Goal: Transaction & Acquisition: Purchase product/service

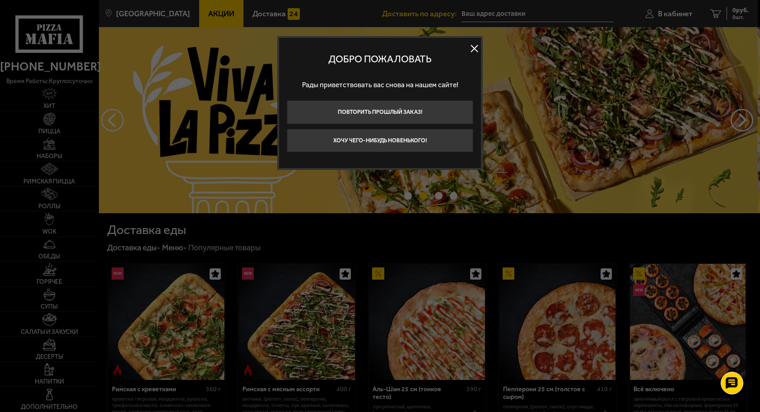
click at [475, 49] on button at bounding box center [475, 49] width 14 height 14
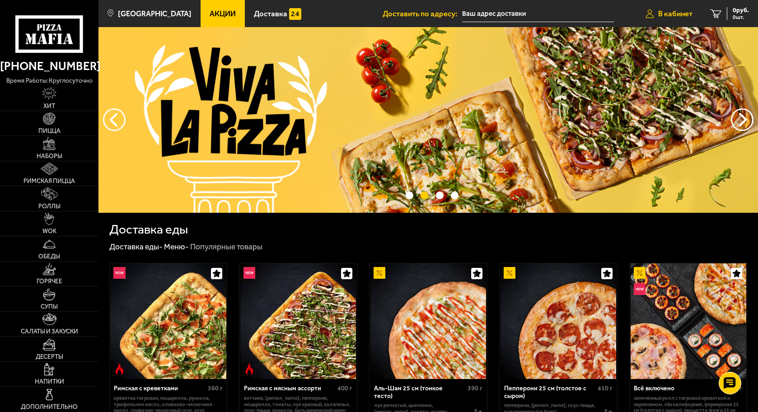
click at [664, 15] on span "В кабинет" at bounding box center [675, 14] width 34 height 8
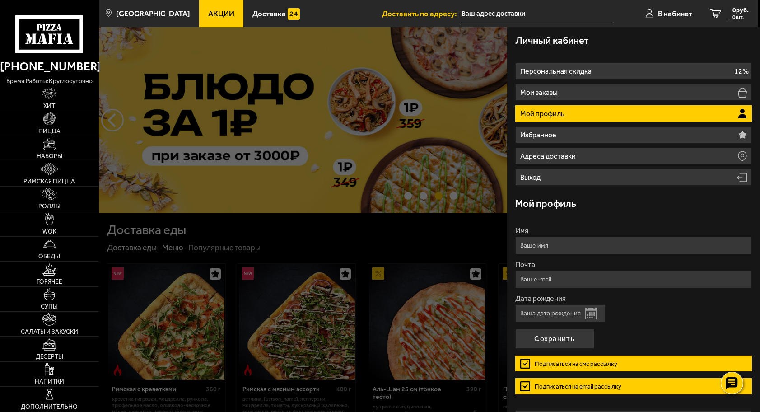
click at [562, 313] on input "Дата рождения" at bounding box center [560, 314] width 90 height 18
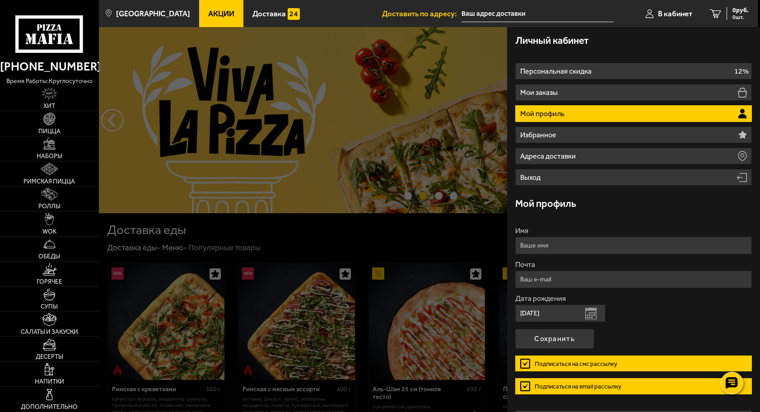
type input "[DATE]"
click at [581, 242] on input "Имя" at bounding box center [633, 246] width 237 height 18
type input "[PERSON_NAME]"
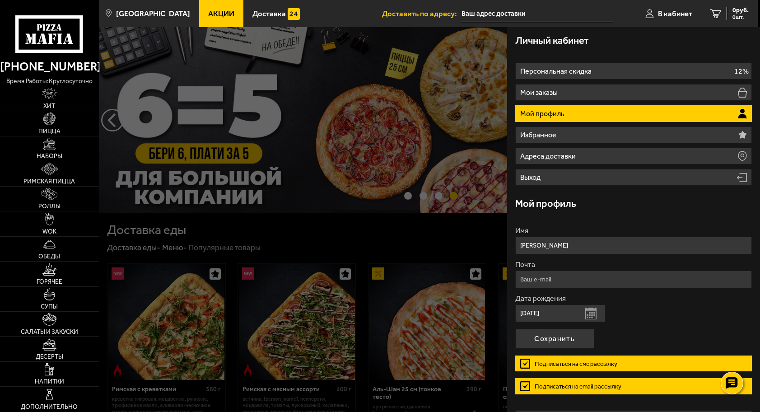
click at [557, 278] on input "Почта" at bounding box center [633, 280] width 237 height 18
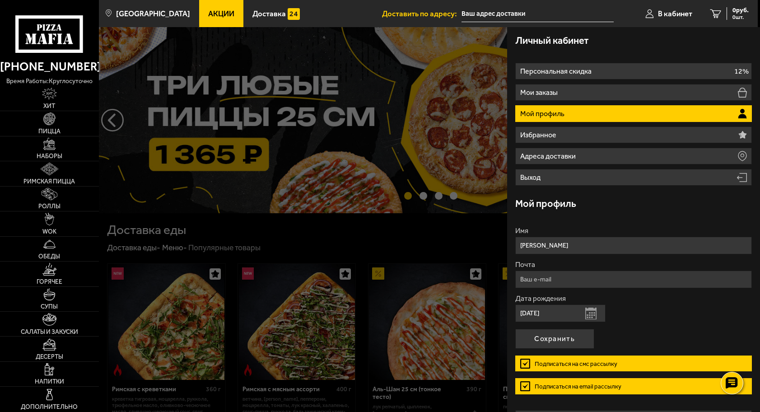
type input "[EMAIL_ADDRESS][DOMAIN_NAME]"
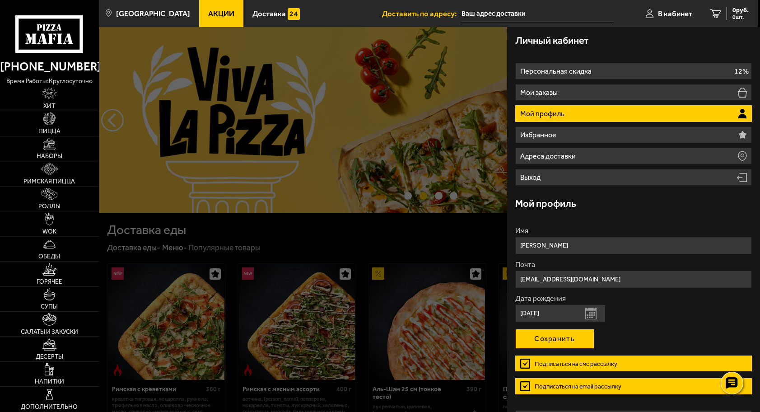
click at [554, 337] on button "Сохранить" at bounding box center [554, 339] width 79 height 20
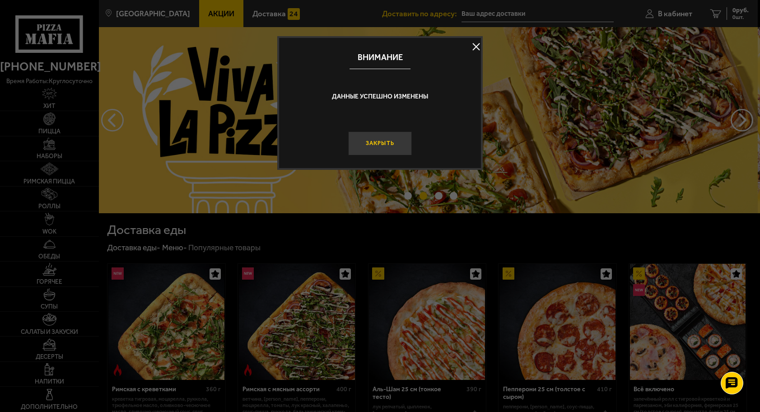
click at [394, 140] on button "Закрыть" at bounding box center [379, 143] width 63 height 24
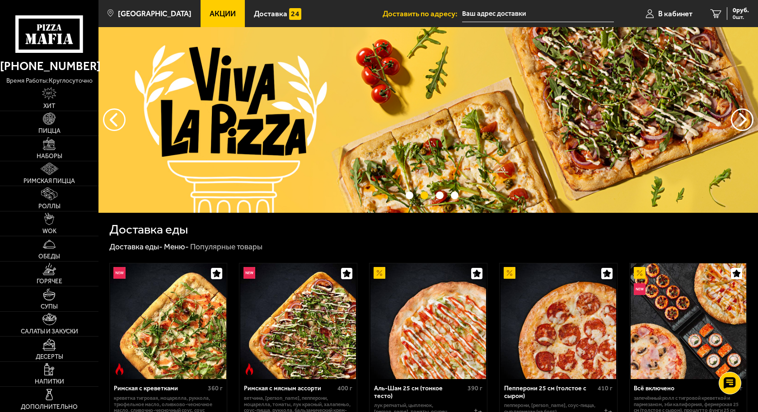
click at [496, 14] on input "text" at bounding box center [538, 13] width 152 height 17
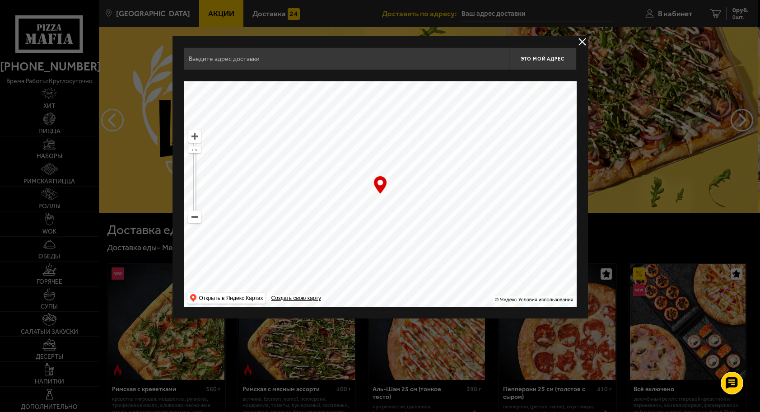
click at [478, 59] on input "text" at bounding box center [346, 58] width 325 height 23
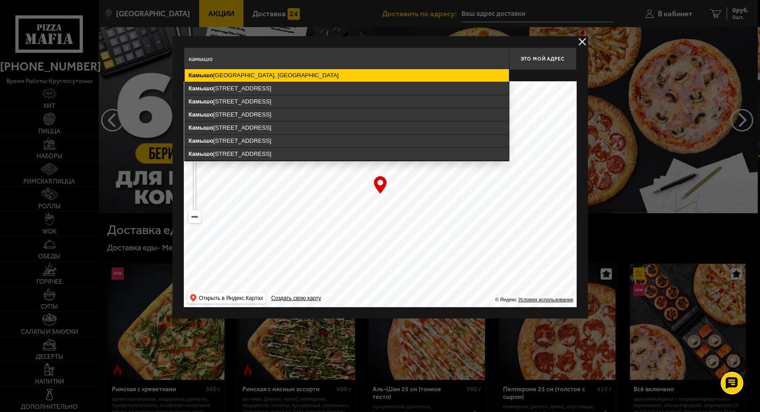
click at [324, 70] on ymaps "[GEOGRAPHIC_DATA], [GEOGRAPHIC_DATA]" at bounding box center [347, 75] width 324 height 13
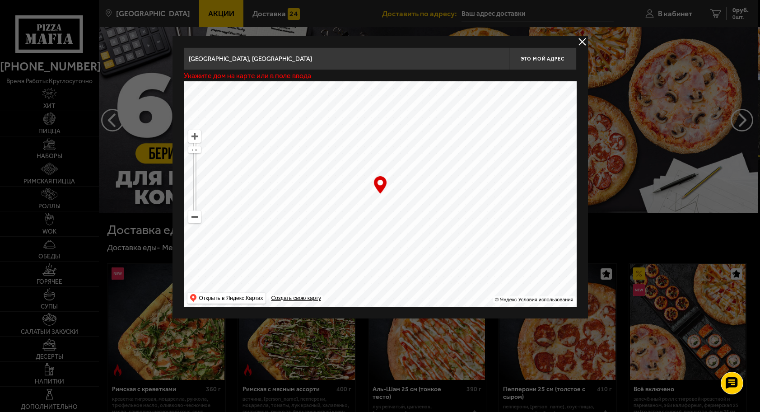
click at [309, 61] on input "[GEOGRAPHIC_DATA], [GEOGRAPHIC_DATA]" at bounding box center [346, 58] width 325 height 23
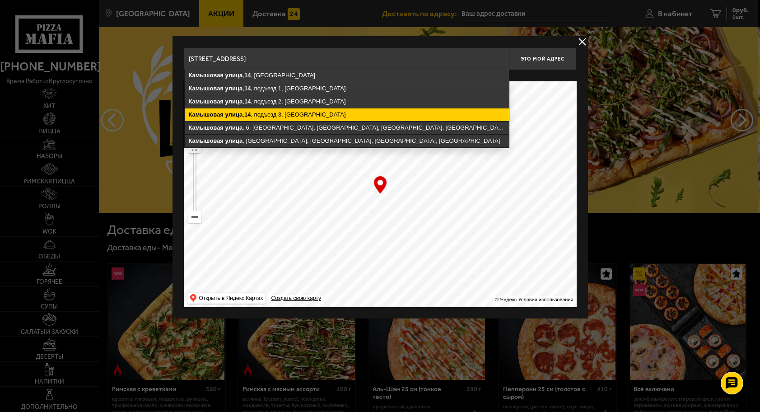
click at [312, 113] on ymaps "[STREET_ADDRESS]" at bounding box center [347, 114] width 324 height 13
type input "[STREET_ADDRESS]"
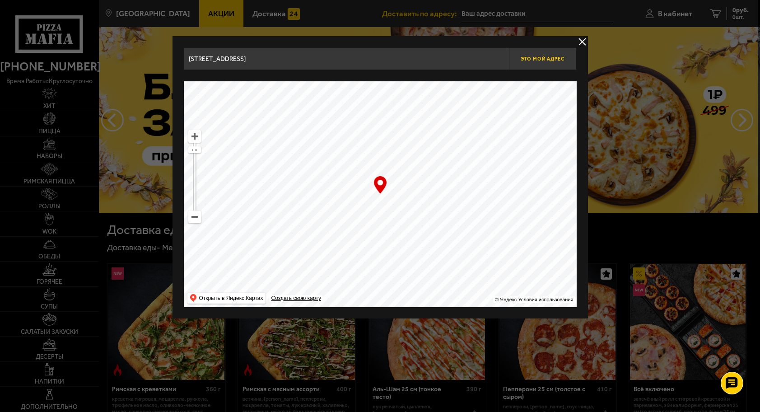
click at [546, 59] on span "Это мой адрес" at bounding box center [542, 59] width 43 height 6
type input "[STREET_ADDRESS]"
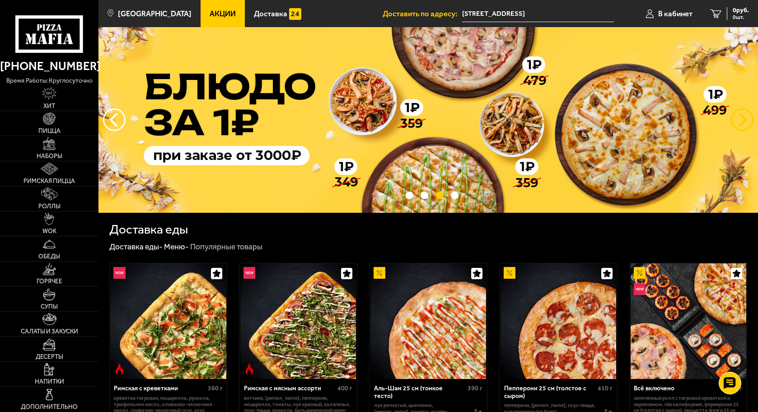
click at [747, 118] on button "предыдущий" at bounding box center [742, 119] width 23 height 23
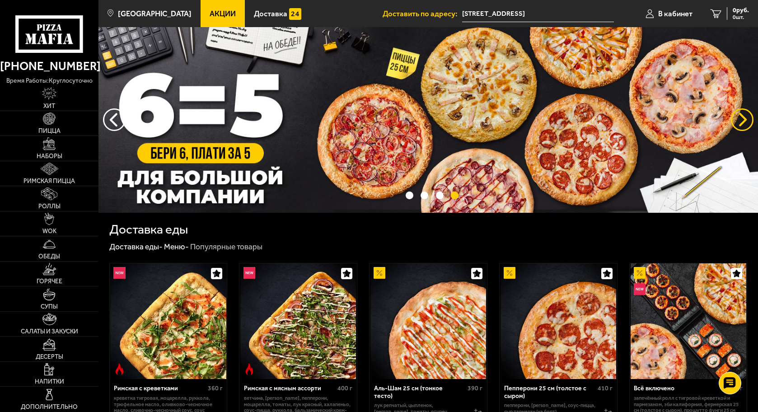
click at [739, 117] on button "предыдущий" at bounding box center [742, 119] width 23 height 23
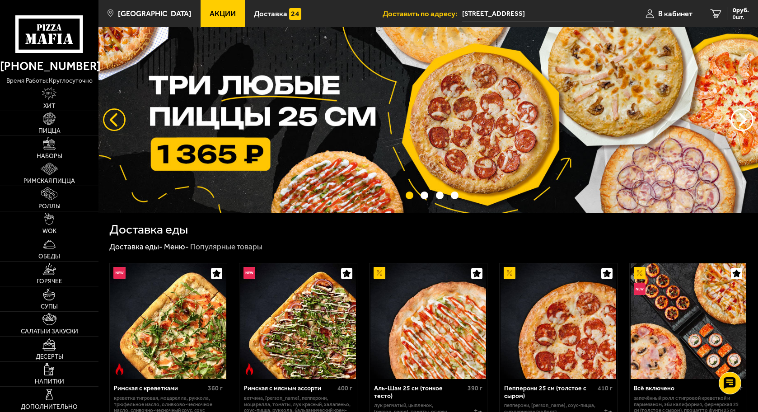
click at [119, 114] on button "следующий" at bounding box center [114, 119] width 23 height 23
click at [117, 120] on button "следующий" at bounding box center [114, 119] width 23 height 23
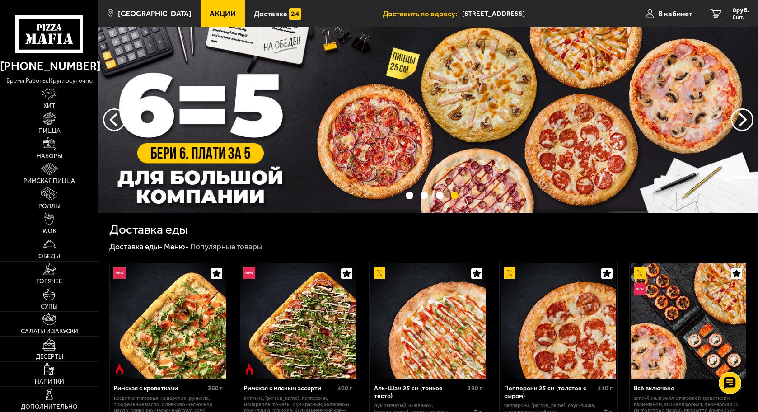
click at [53, 123] on img at bounding box center [49, 118] width 12 height 12
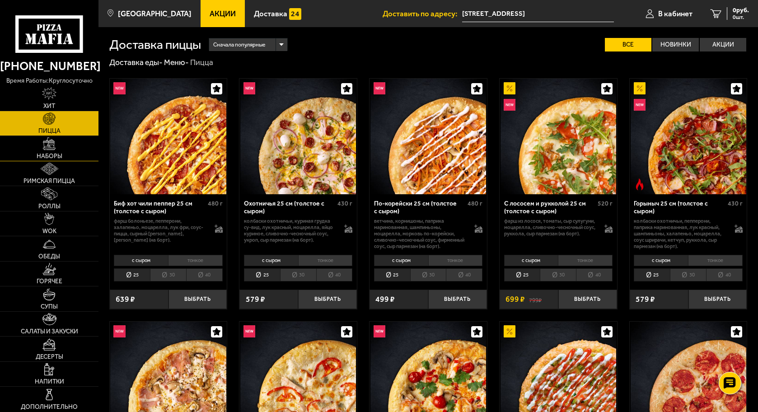
click at [43, 149] on img at bounding box center [49, 143] width 12 height 12
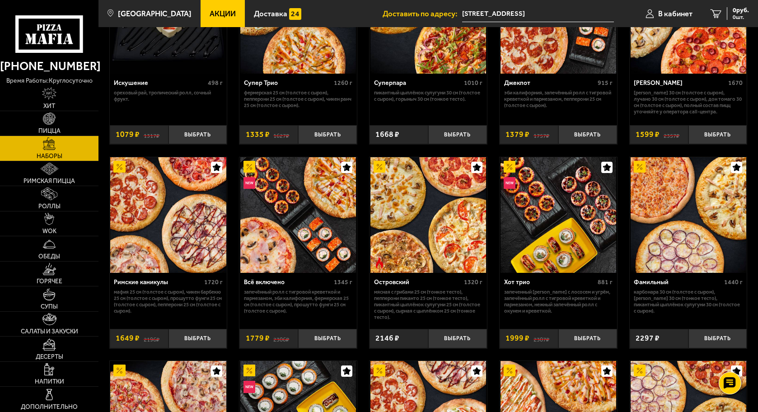
scroll to position [452, 0]
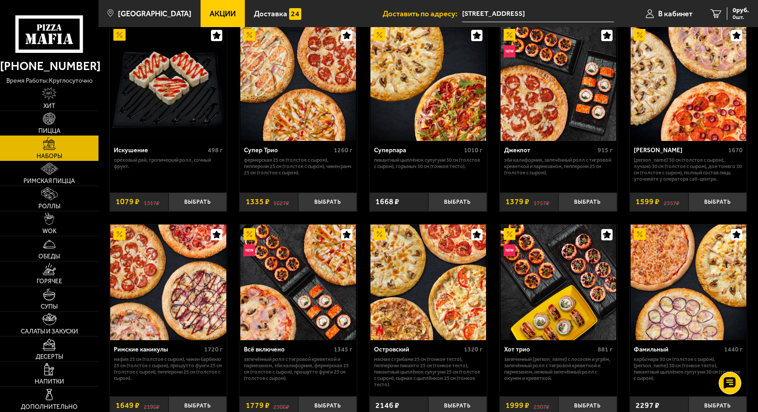
click at [52, 122] on img at bounding box center [49, 118] width 12 height 12
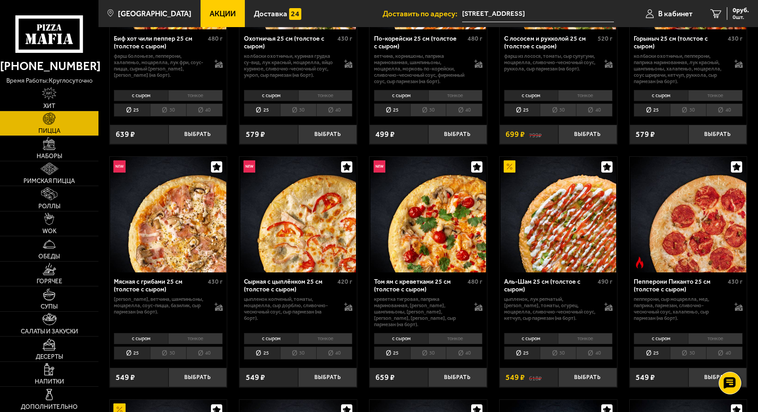
scroll to position [181, 0]
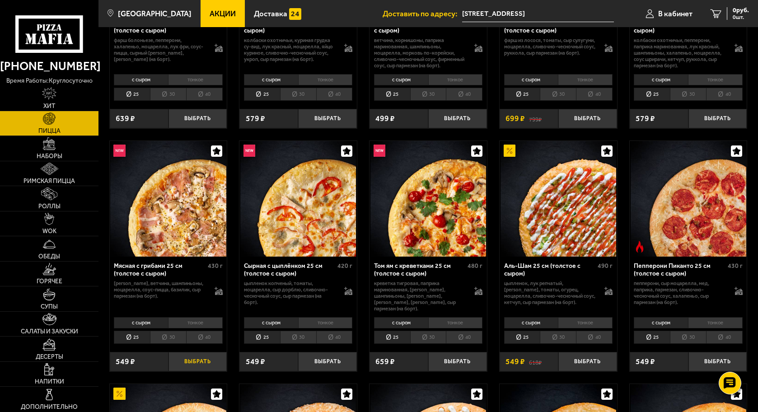
click at [191, 355] on button "Выбрать" at bounding box center [198, 361] width 59 height 19
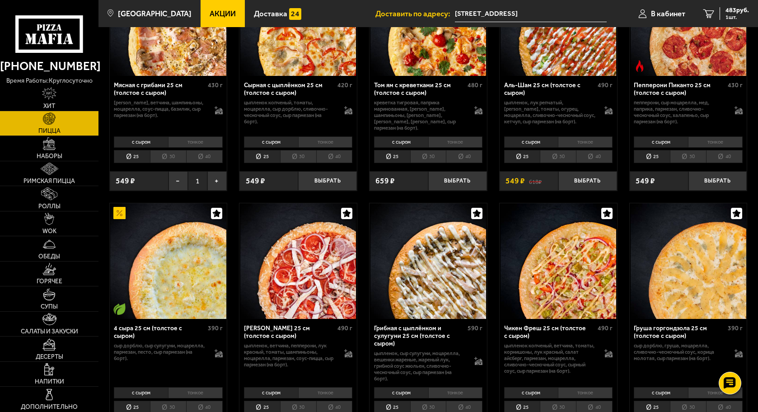
scroll to position [407, 0]
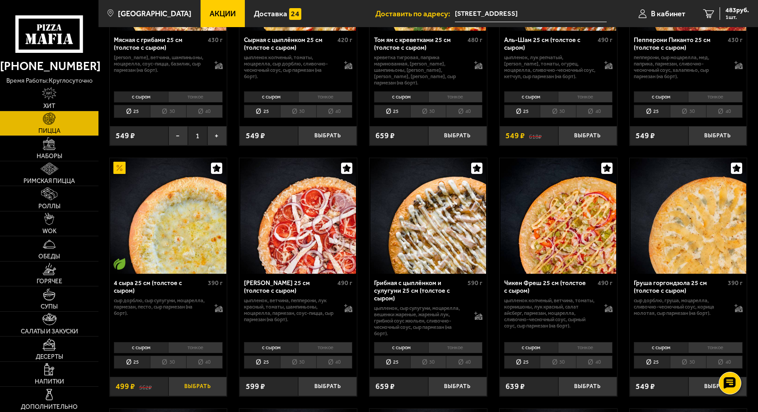
click at [204, 383] on button "Выбрать" at bounding box center [198, 386] width 59 height 19
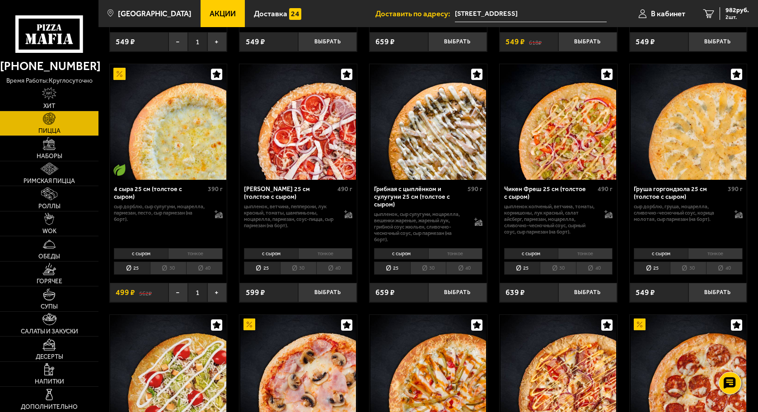
scroll to position [497, 0]
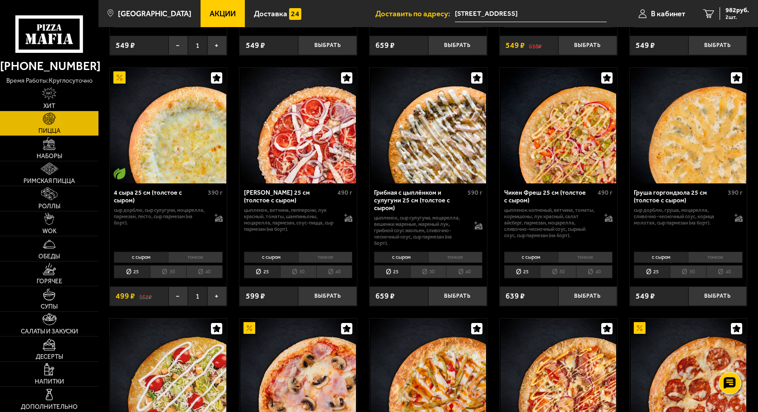
click at [167, 265] on li "30" at bounding box center [168, 271] width 36 height 13
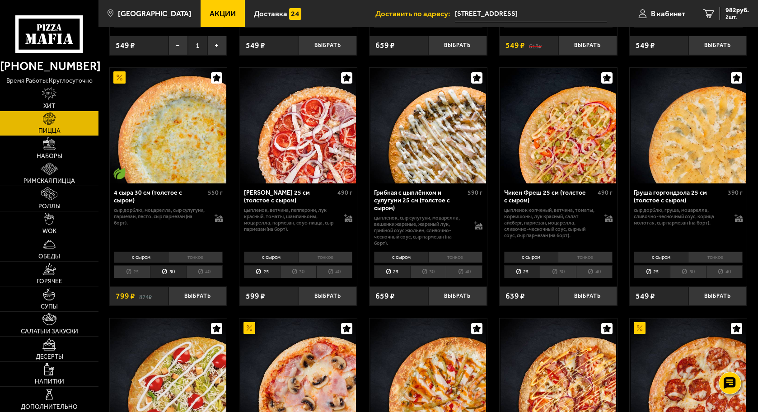
click at [138, 266] on li "25" at bounding box center [132, 271] width 36 height 13
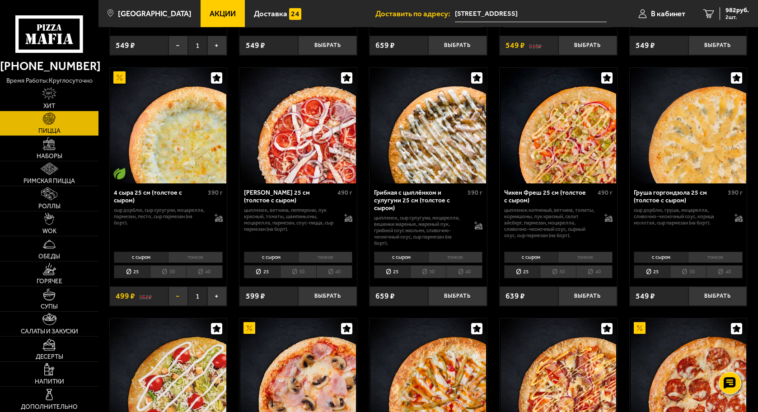
click at [176, 291] on button "−" at bounding box center [178, 295] width 19 height 19
click at [167, 266] on li "30" at bounding box center [168, 271] width 36 height 13
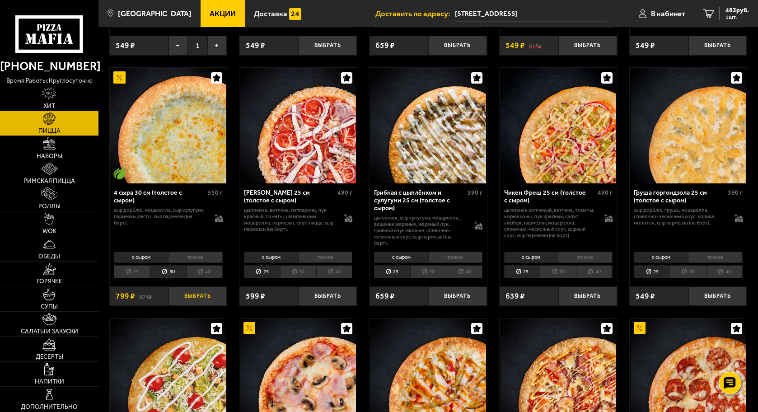
click at [194, 294] on button "Выбрать" at bounding box center [198, 295] width 59 height 19
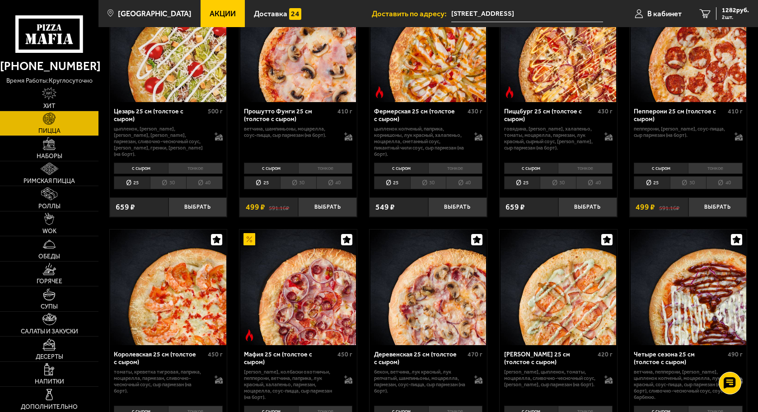
scroll to position [813, 0]
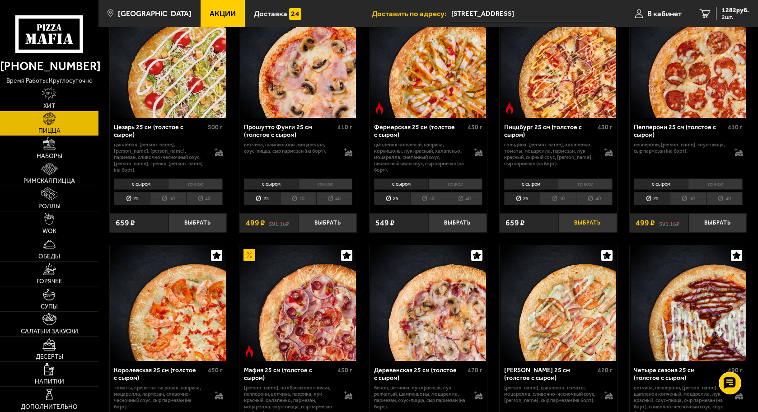
click at [588, 216] on button "Выбрать" at bounding box center [587, 222] width 59 height 19
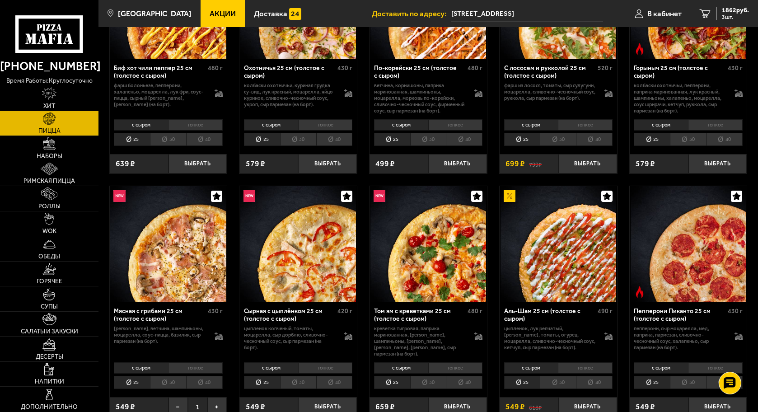
scroll to position [0, 0]
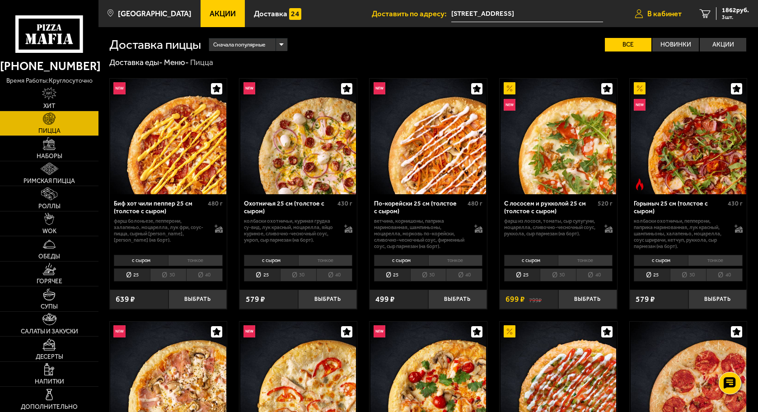
click at [663, 10] on span "В кабинет" at bounding box center [664, 14] width 34 height 8
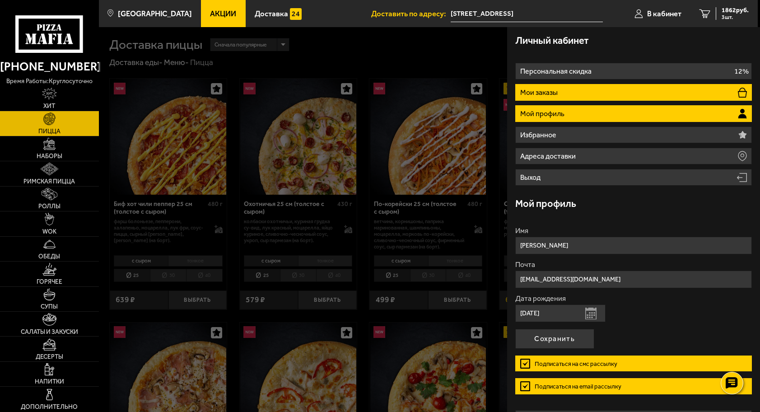
click at [590, 89] on li "Мои заказы" at bounding box center [633, 92] width 237 height 17
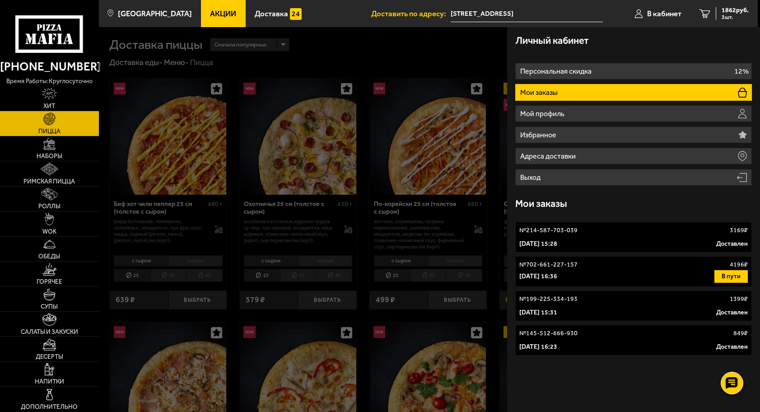
click at [558, 243] on p "[DATE] 15:28" at bounding box center [539, 243] width 38 height 9
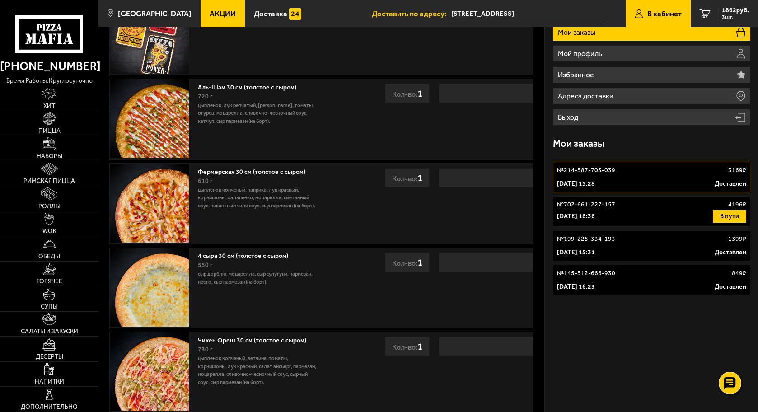
scroll to position [45, 0]
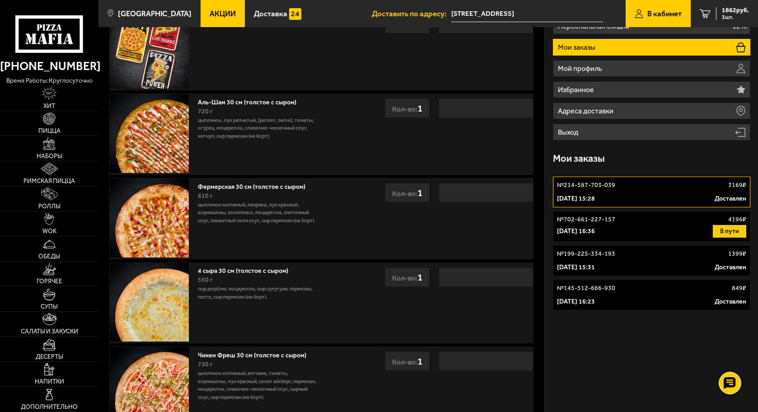
click at [651, 44] on li "Мои заказы" at bounding box center [651, 47] width 197 height 17
click at [623, 228] on div "[DATE] 16:36 В пути" at bounding box center [651, 231] width 189 height 13
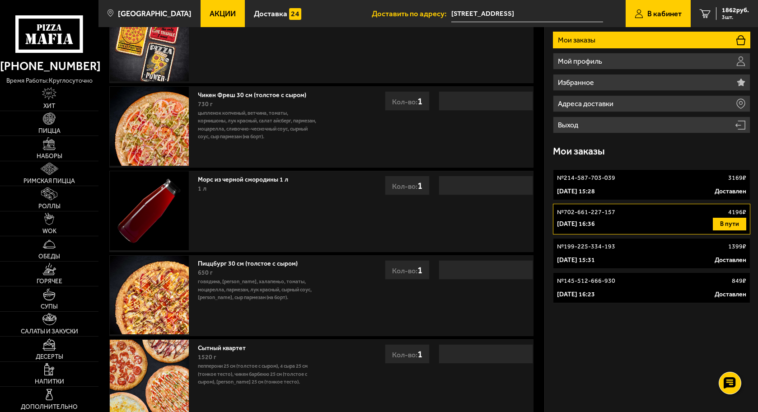
scroll to position [45, 0]
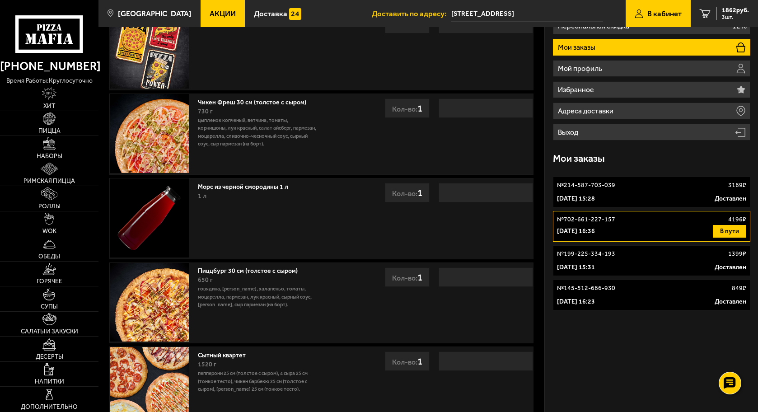
click at [611, 287] on p "№ 145-512-666-930" at bounding box center [586, 288] width 58 height 9
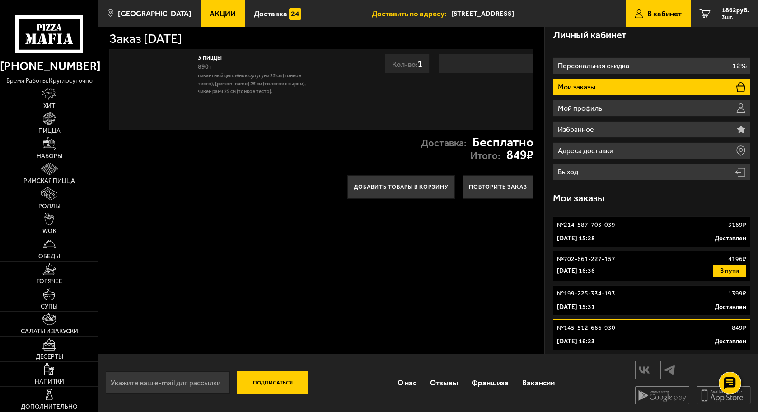
scroll to position [5, 0]
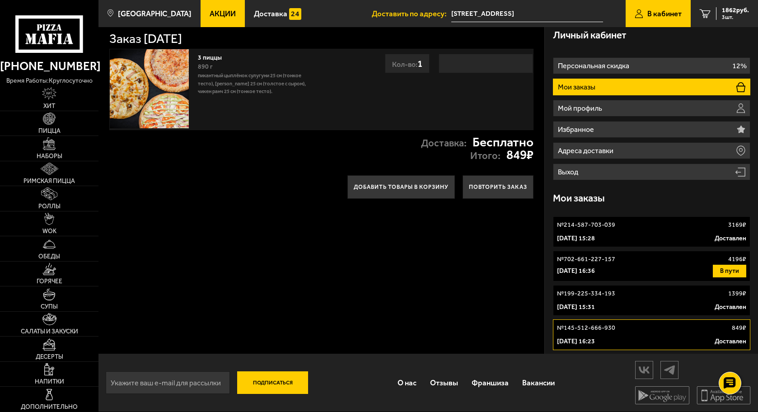
click at [600, 297] on p "№ 199-225-334-193" at bounding box center [586, 293] width 58 height 9
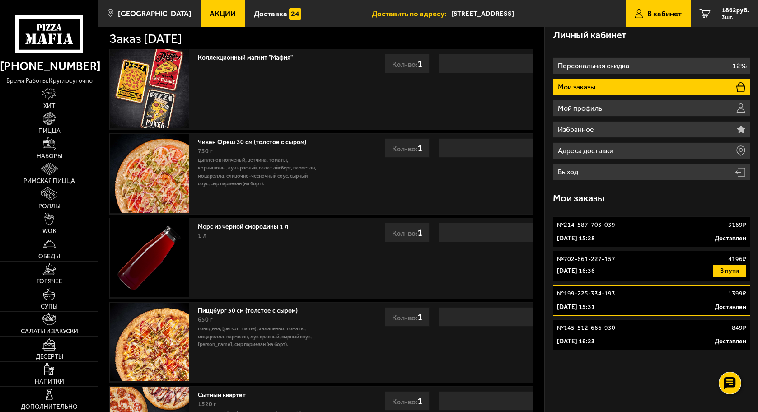
scroll to position [45, 0]
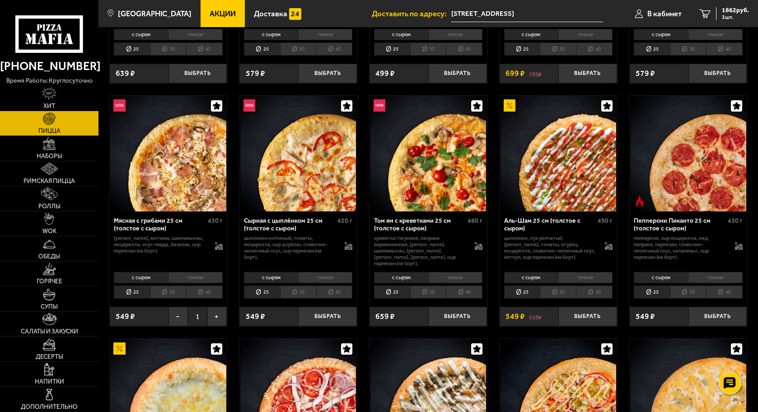
scroll to position [271, 0]
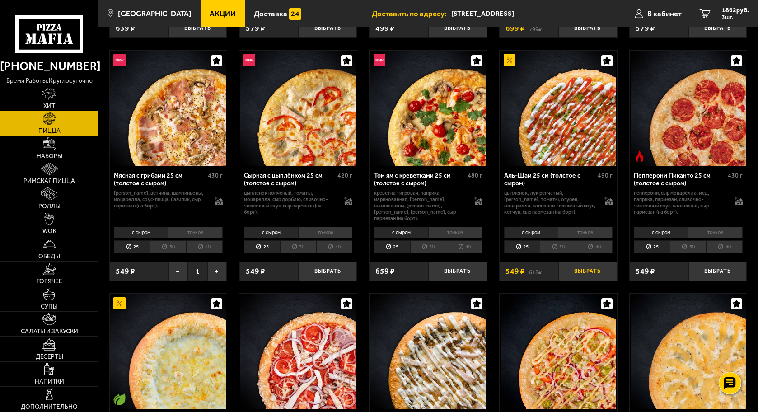
click at [591, 268] on button "Выбрать" at bounding box center [587, 271] width 59 height 19
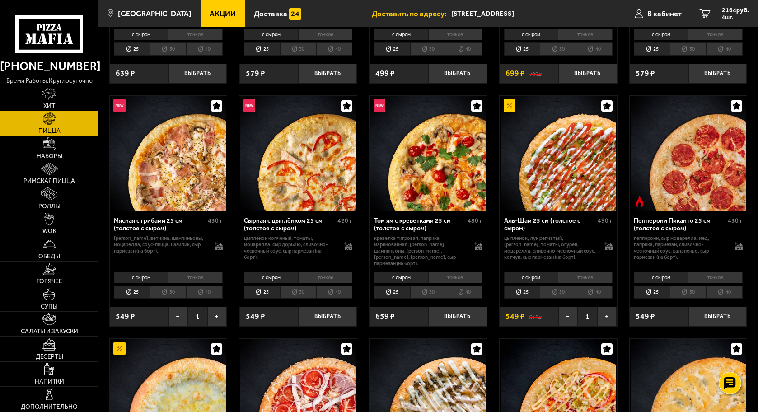
scroll to position [0, 0]
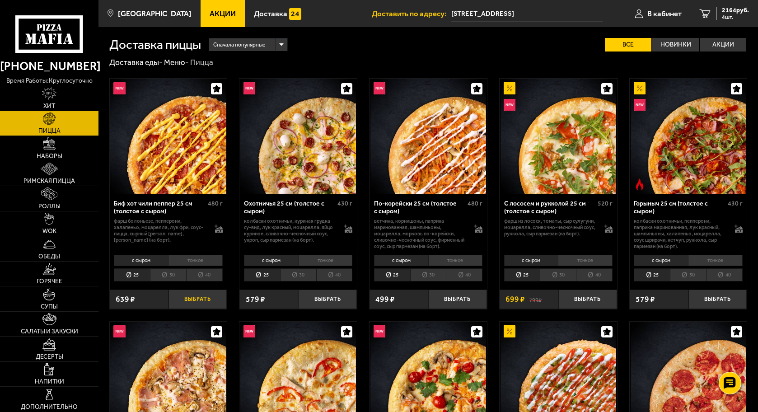
click at [194, 296] on button "Выбрать" at bounding box center [198, 299] width 59 height 19
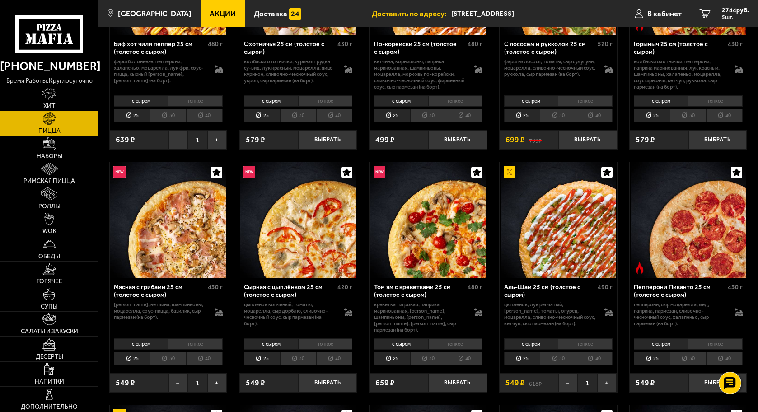
scroll to position [181, 0]
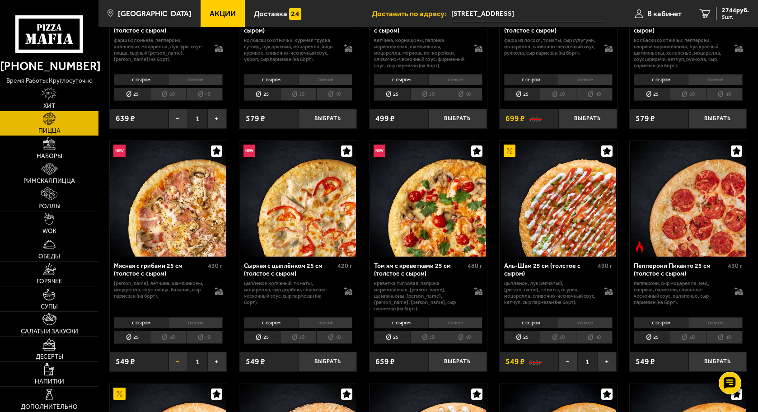
click at [174, 358] on button "−" at bounding box center [178, 361] width 19 height 19
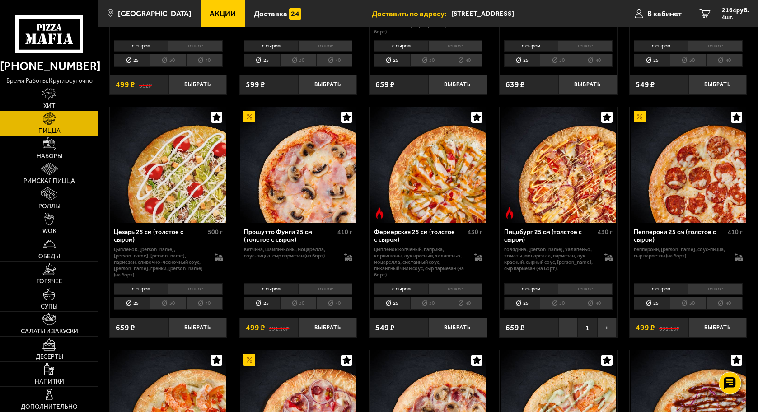
scroll to position [723, 0]
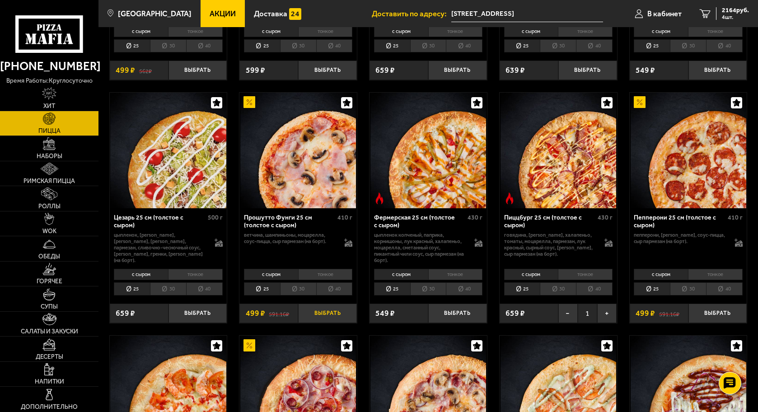
click at [328, 310] on button "Выбрать" at bounding box center [327, 313] width 59 height 19
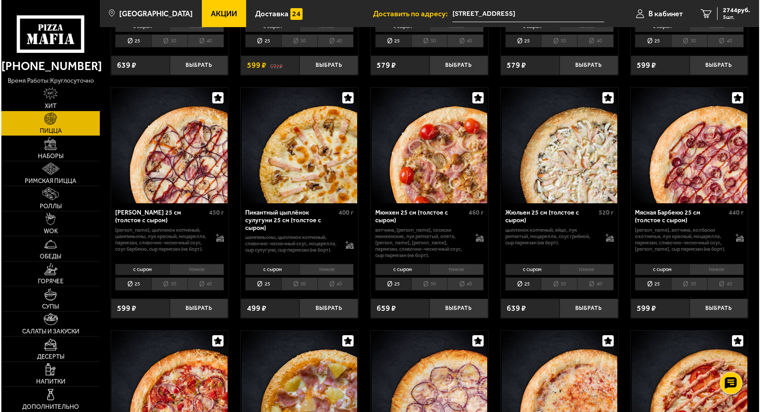
scroll to position [1129, 0]
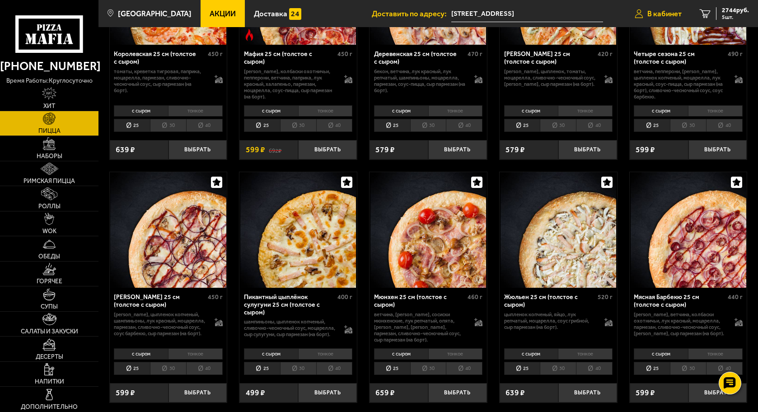
click at [676, 10] on span "В кабинет" at bounding box center [664, 14] width 34 height 8
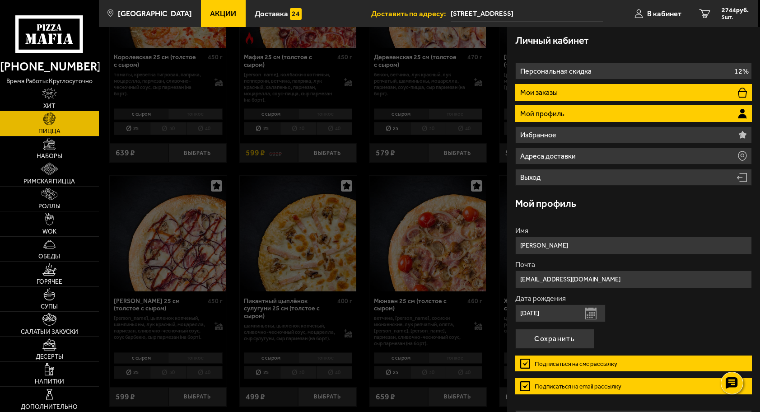
click at [613, 89] on li "Мои заказы" at bounding box center [633, 92] width 237 height 17
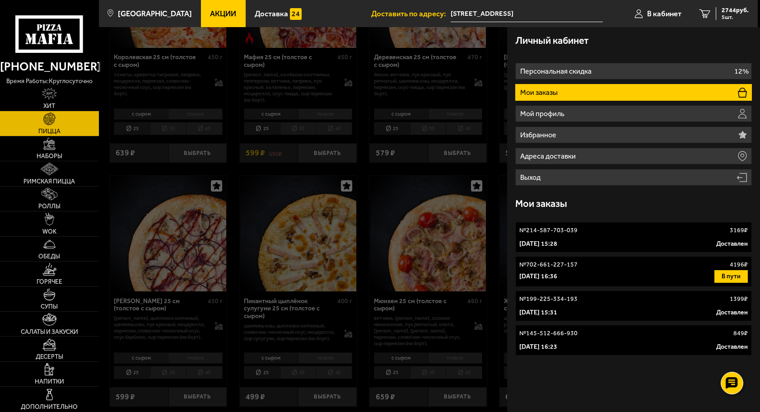
click at [615, 338] on div "№ 145-512-666-930 849 ₽" at bounding box center [634, 333] width 229 height 9
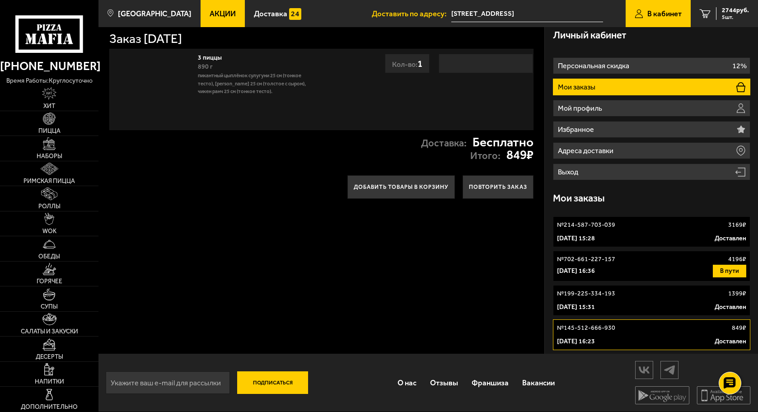
scroll to position [5, 0]
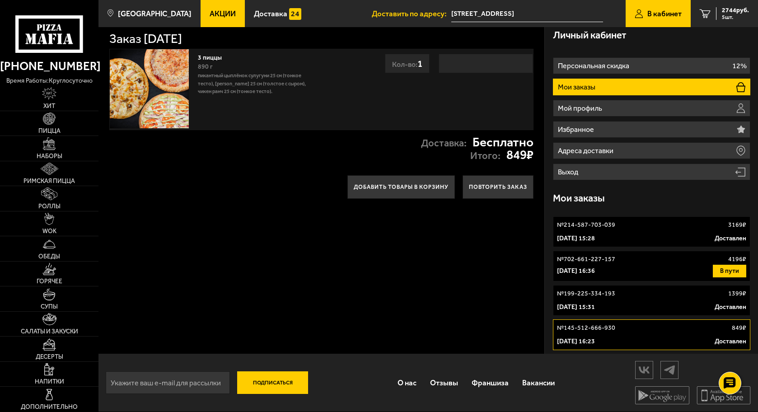
click at [623, 311] on div "[DATE] 15:31 Доставлен" at bounding box center [651, 307] width 189 height 9
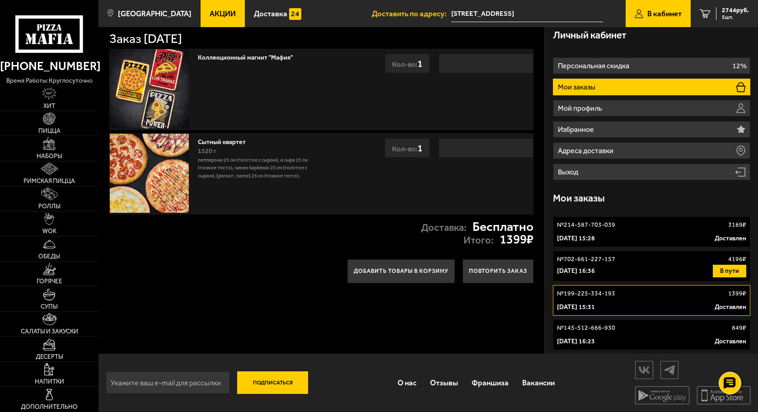
click at [588, 269] on p "[DATE] 16:36" at bounding box center [576, 271] width 38 height 9
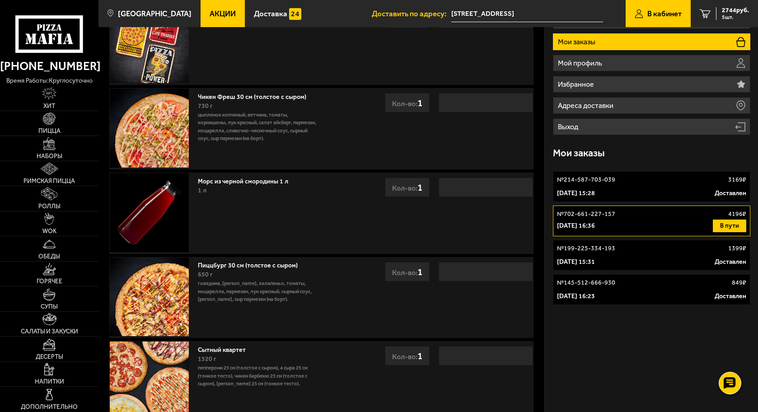
scroll to position [96, 0]
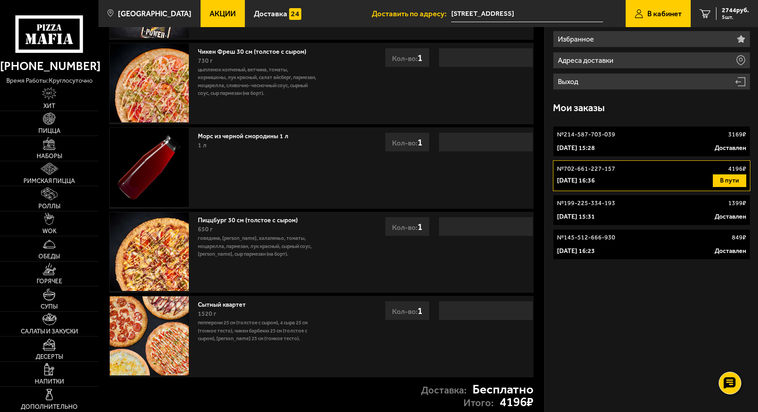
click at [624, 138] on div "№ 214-587-703-039 3169 ₽" at bounding box center [651, 134] width 189 height 9
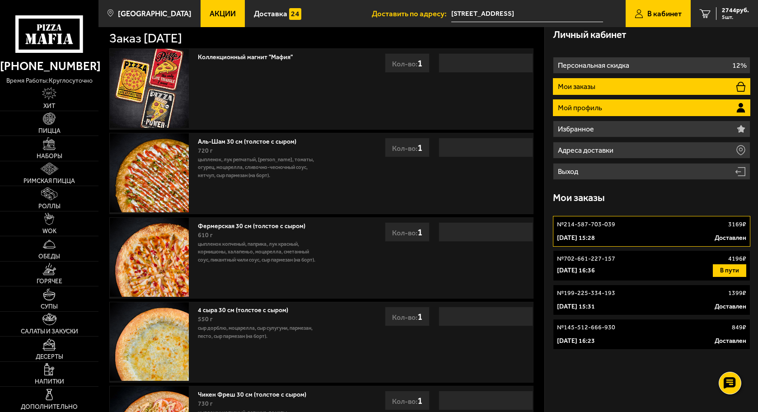
scroll to position [5, 0]
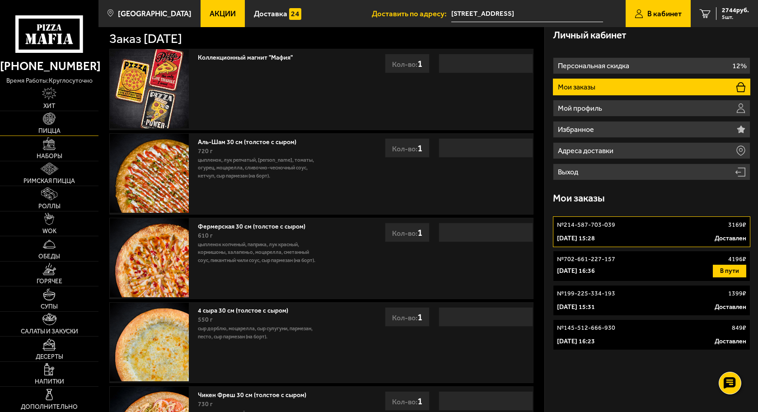
click at [48, 119] on img at bounding box center [49, 118] width 12 height 12
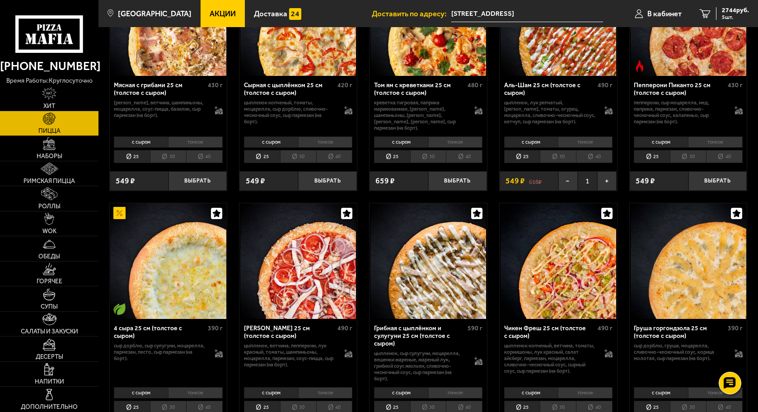
scroll to position [407, 0]
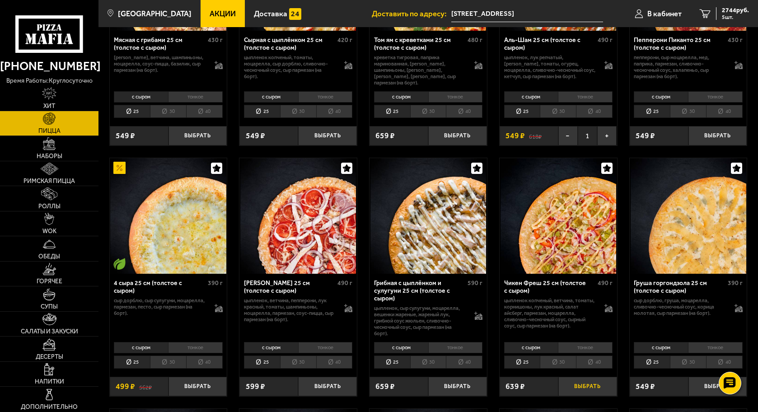
click at [586, 380] on button "Выбрать" at bounding box center [587, 386] width 59 height 19
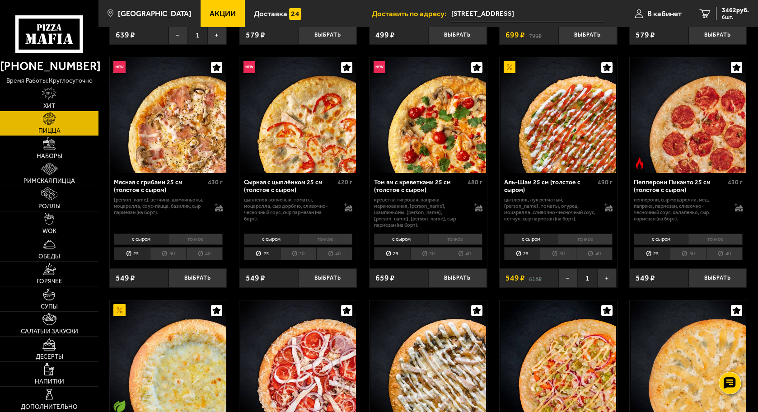
scroll to position [316, 0]
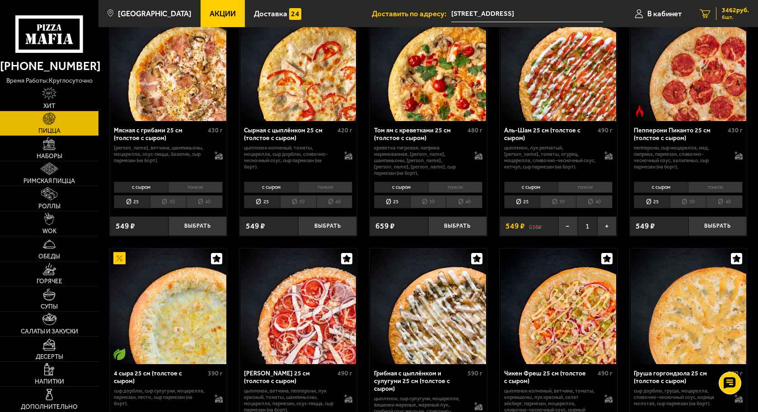
click at [731, 11] on span "3462 руб." at bounding box center [735, 10] width 27 height 6
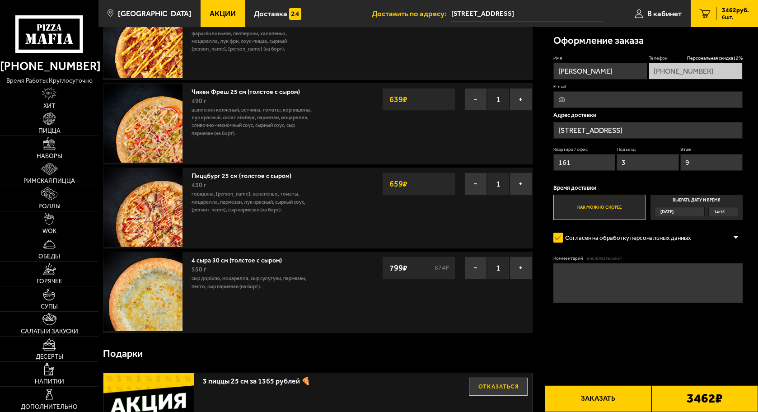
scroll to position [271, 0]
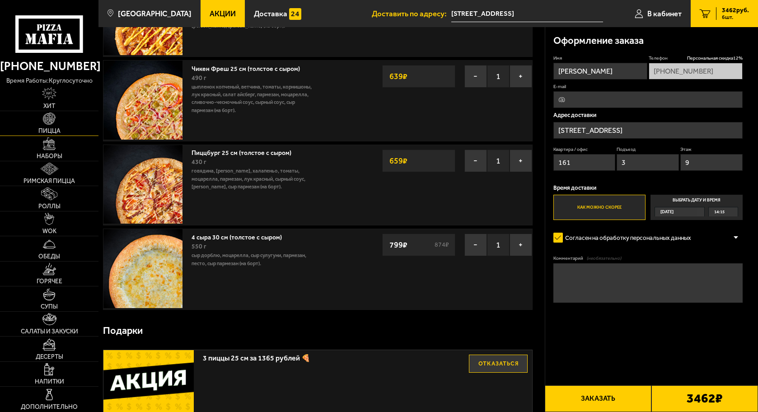
click at [47, 120] on img at bounding box center [49, 118] width 12 height 12
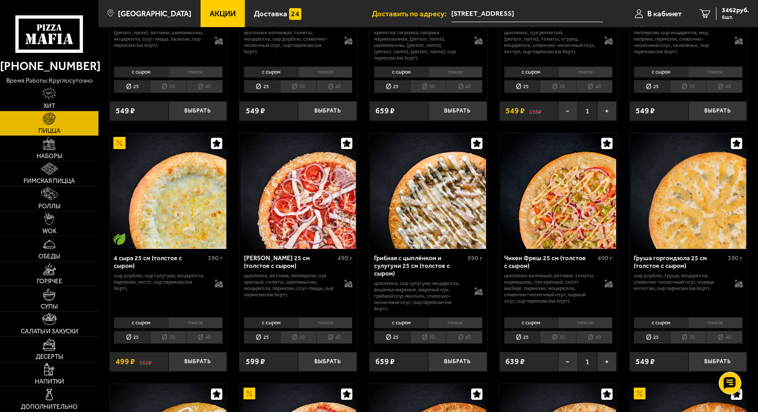
scroll to position [452, 0]
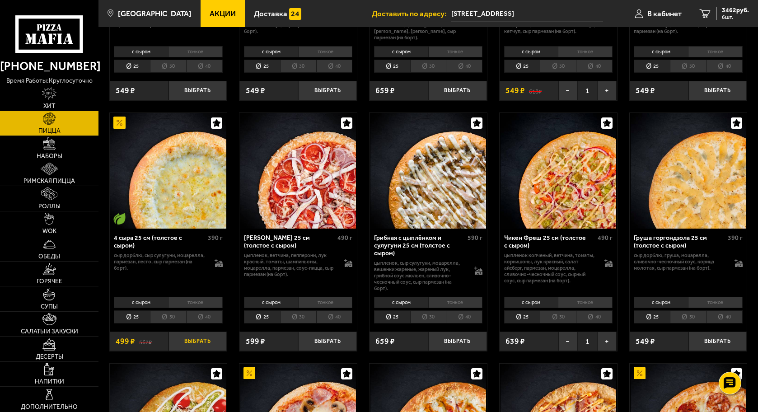
click at [188, 338] on button "Выбрать" at bounding box center [198, 341] width 59 height 19
click at [732, 11] on span "3529 руб." at bounding box center [735, 10] width 27 height 6
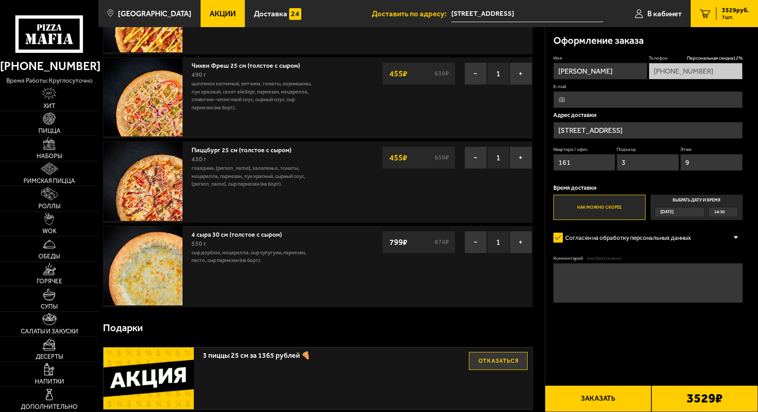
scroll to position [361, 0]
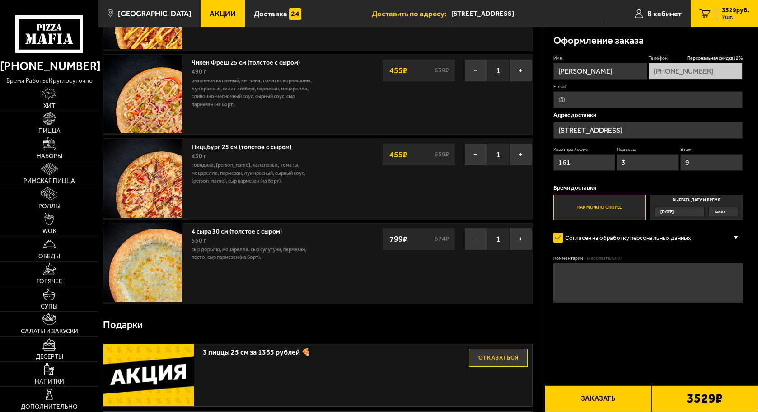
click at [471, 242] on button "−" at bounding box center [475, 239] width 23 height 23
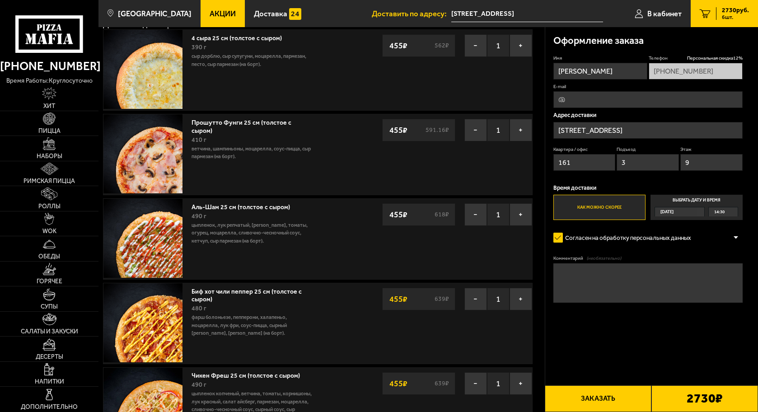
scroll to position [45, 0]
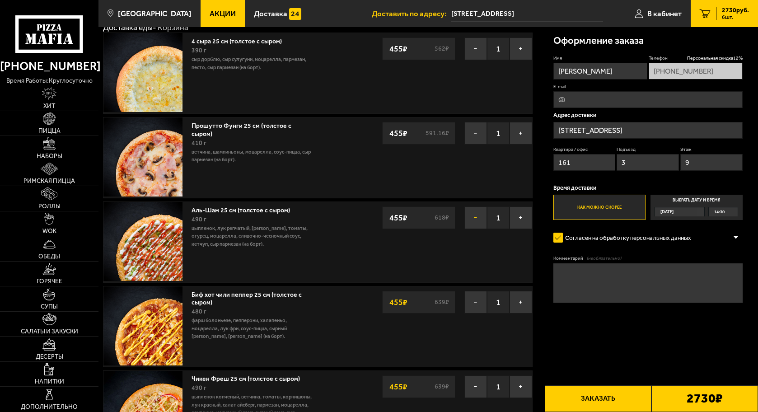
click at [476, 221] on button "−" at bounding box center [475, 217] width 23 height 23
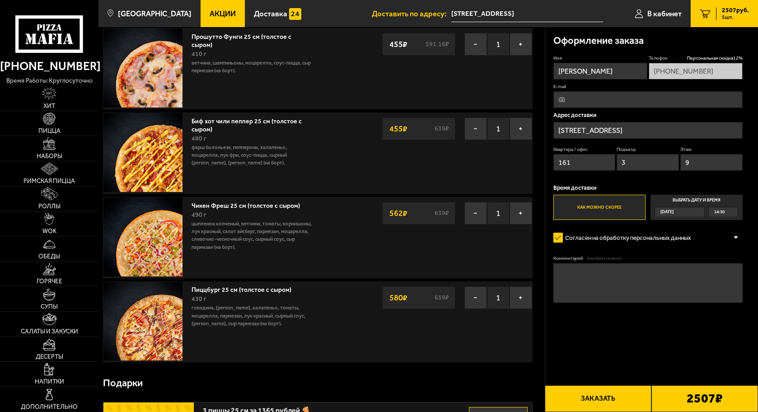
scroll to position [136, 0]
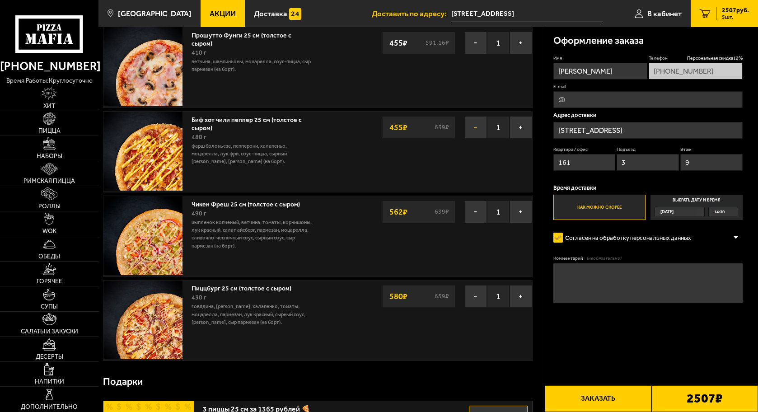
click at [474, 130] on button "−" at bounding box center [475, 127] width 23 height 23
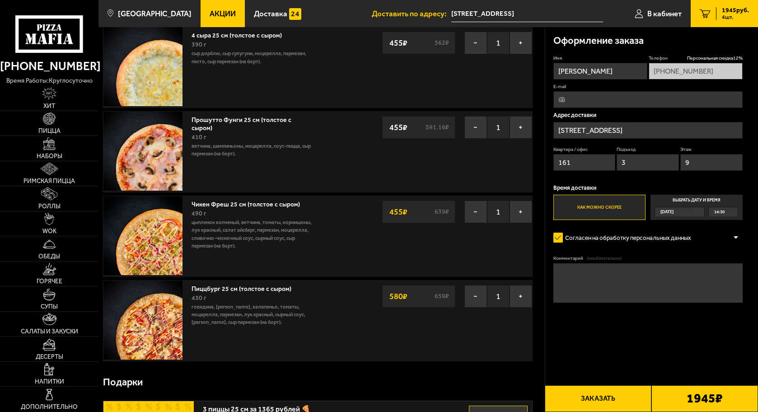
scroll to position [0, 0]
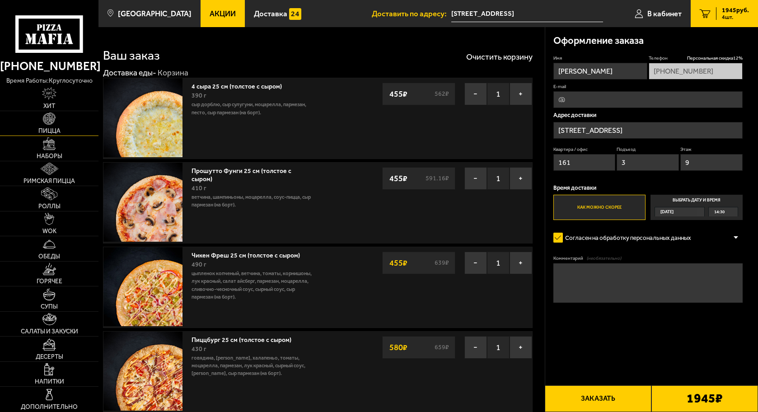
click at [50, 112] on img at bounding box center [49, 118] width 12 height 12
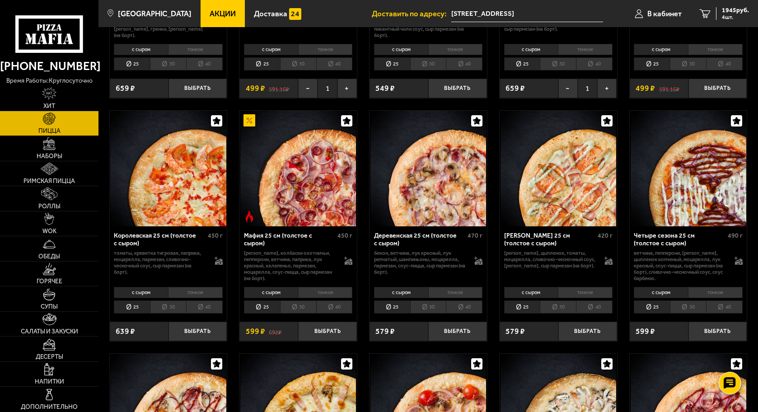
scroll to position [949, 0]
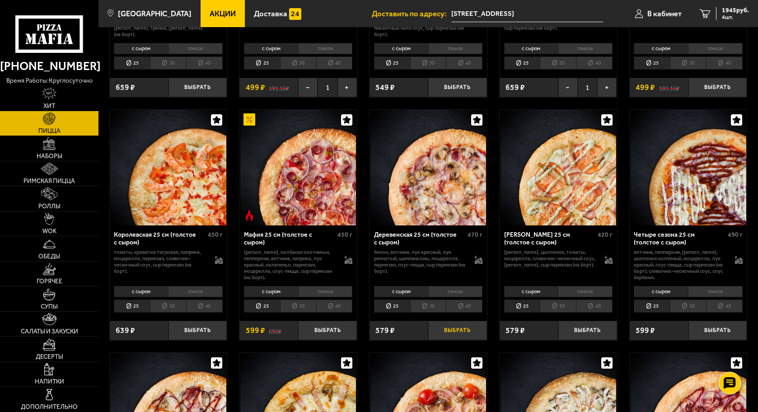
click at [465, 328] on button "Выбрать" at bounding box center [457, 330] width 59 height 19
click at [736, 13] on span "2507 руб." at bounding box center [735, 10] width 27 height 6
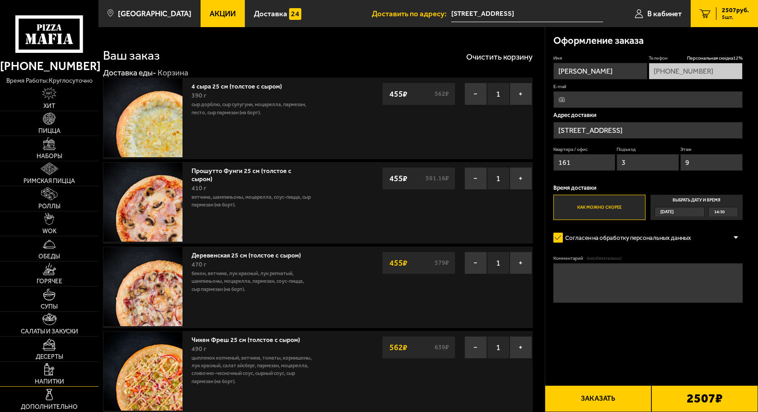
click at [59, 381] on span "Напитки" at bounding box center [49, 382] width 29 height 6
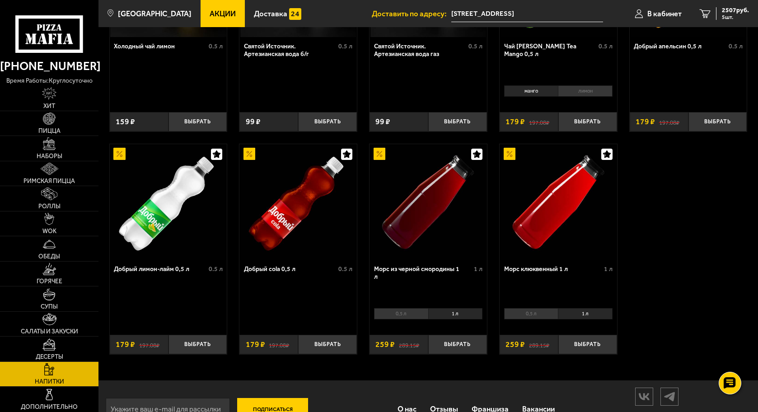
scroll to position [385, 0]
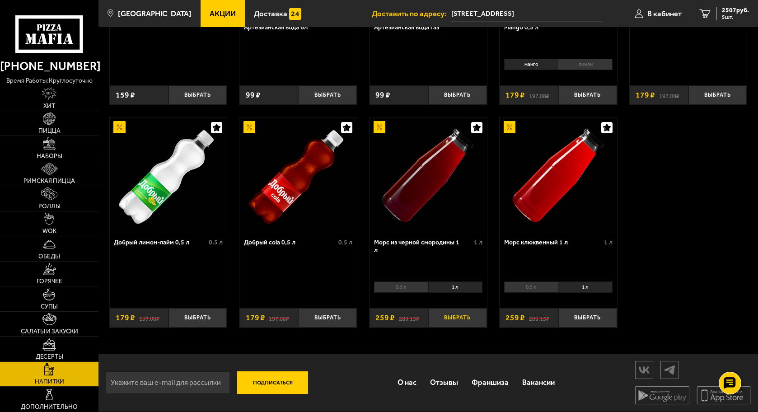
click at [460, 316] on button "Выбрать" at bounding box center [457, 317] width 59 height 19
click at [743, 16] on span "6 шт." at bounding box center [735, 16] width 27 height 5
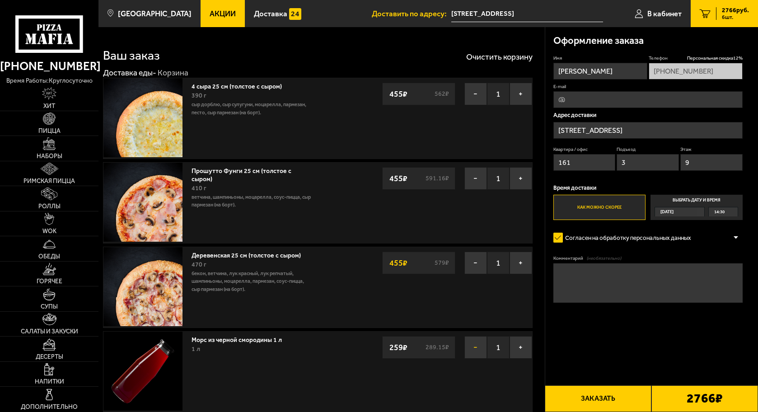
click at [477, 352] on button "−" at bounding box center [475, 347] width 23 height 23
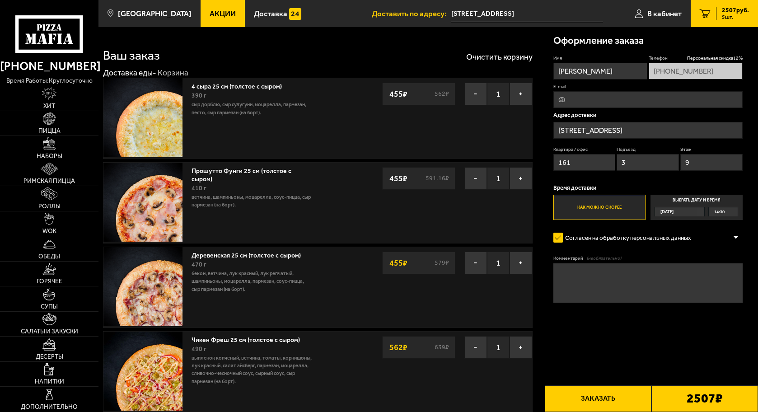
click at [597, 398] on button "Заказать" at bounding box center [598, 398] width 107 height 27
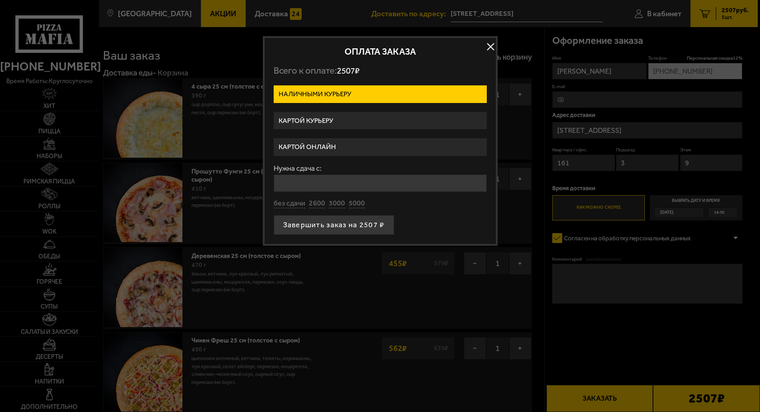
click at [340, 116] on label "Картой курьеру" at bounding box center [380, 121] width 213 height 18
click at [0, 0] on input "Картой курьеру" at bounding box center [0, 0] width 0 height 0
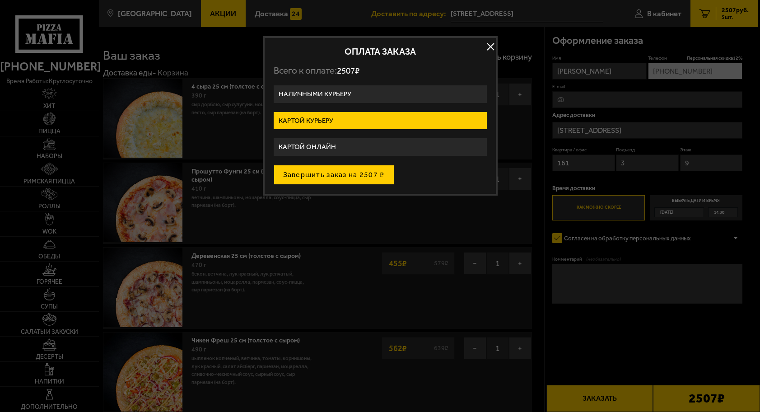
click at [360, 177] on button "Завершить заказ на 2507 ₽" at bounding box center [334, 175] width 121 height 20
